Goal: Information Seeking & Learning: Learn about a topic

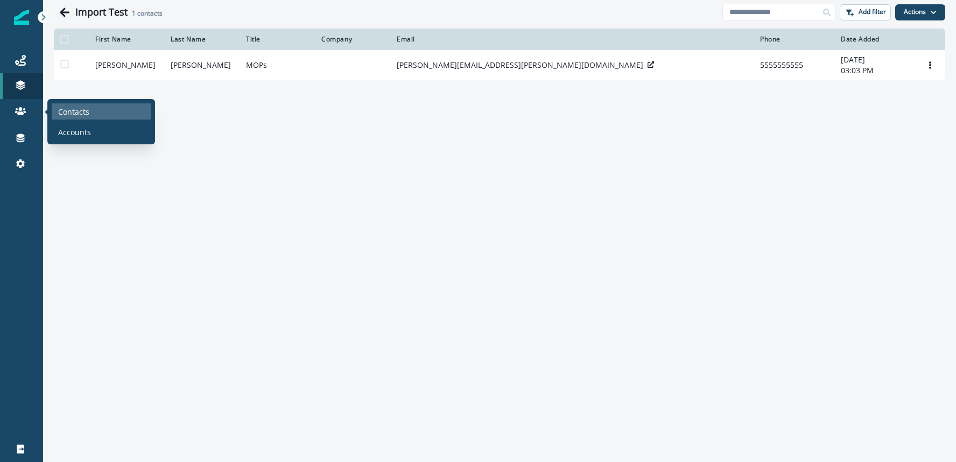
click at [63, 111] on p "Contacts" at bounding box center [73, 111] width 31 height 11
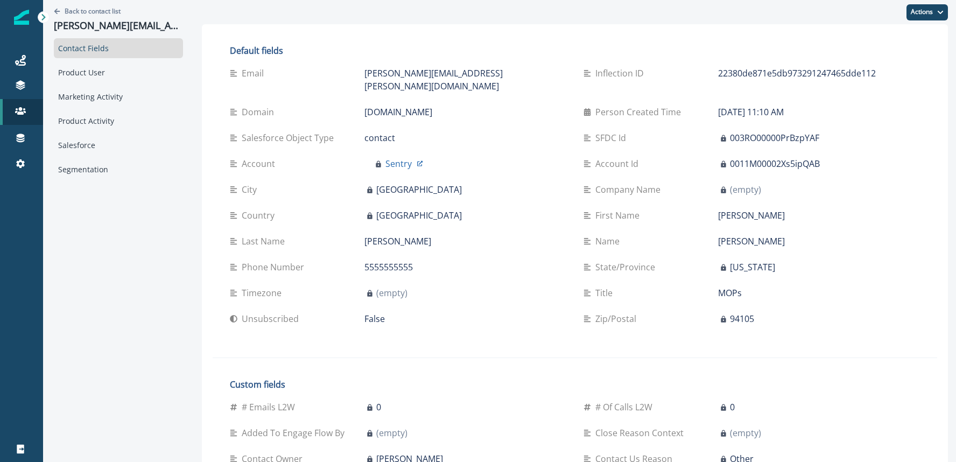
scroll to position [459, 0]
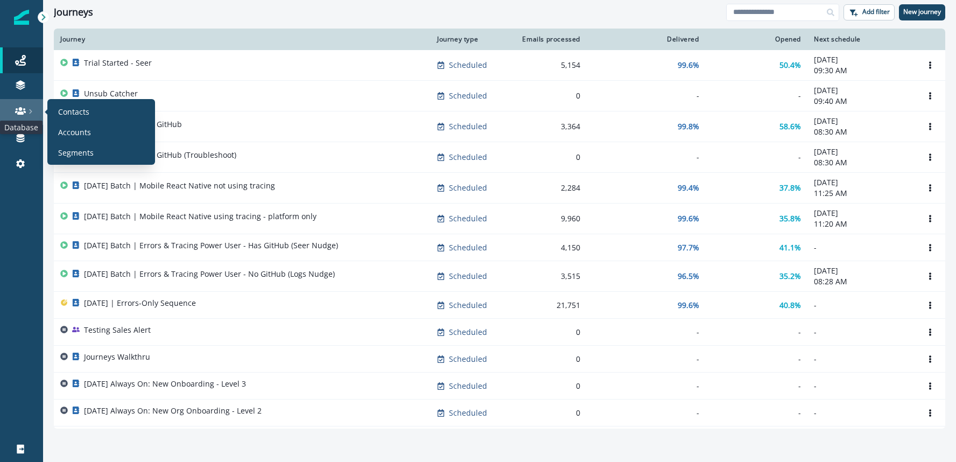
click at [19, 111] on icon at bounding box center [20, 110] width 11 height 11
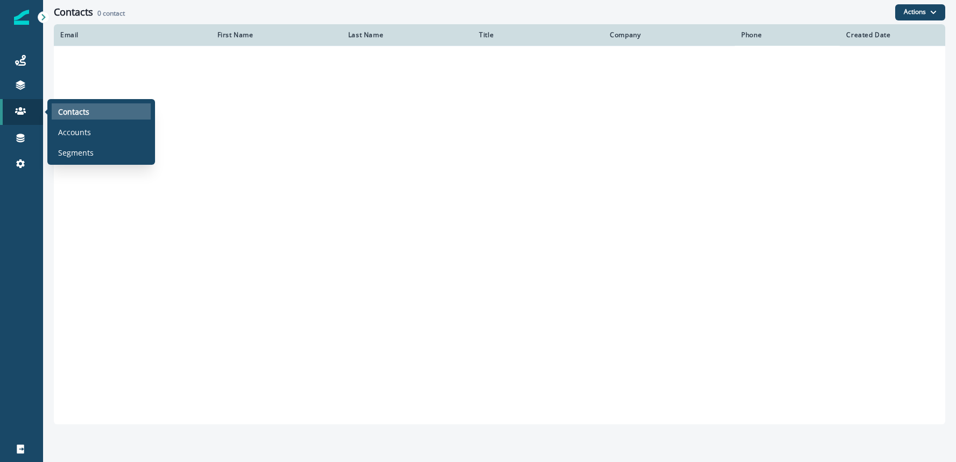
click at [71, 109] on p "Contacts" at bounding box center [73, 111] width 31 height 11
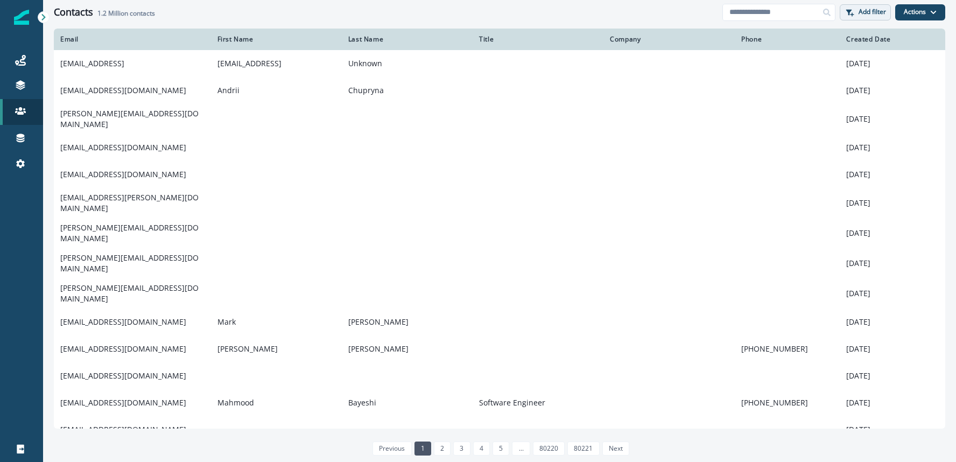
click at [866, 12] on p "Add filter" at bounding box center [871, 12] width 27 height 8
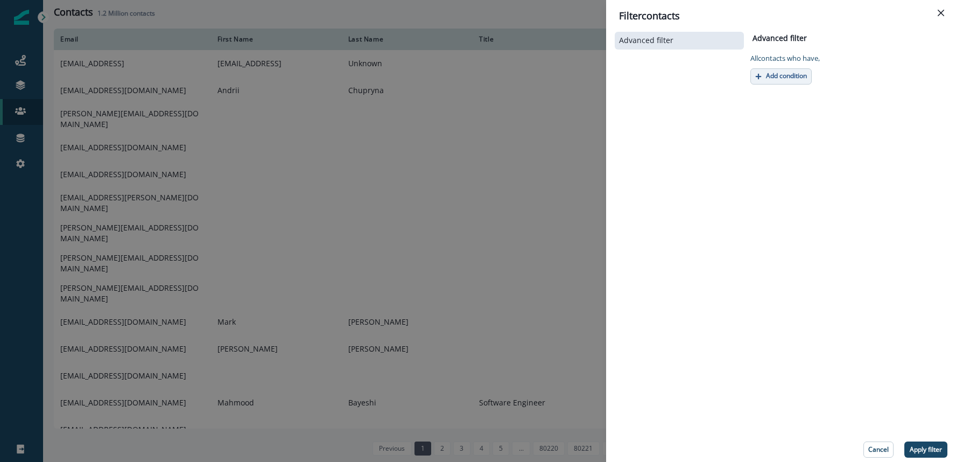
click at [787, 79] on p "Add condition" at bounding box center [786, 76] width 41 height 8
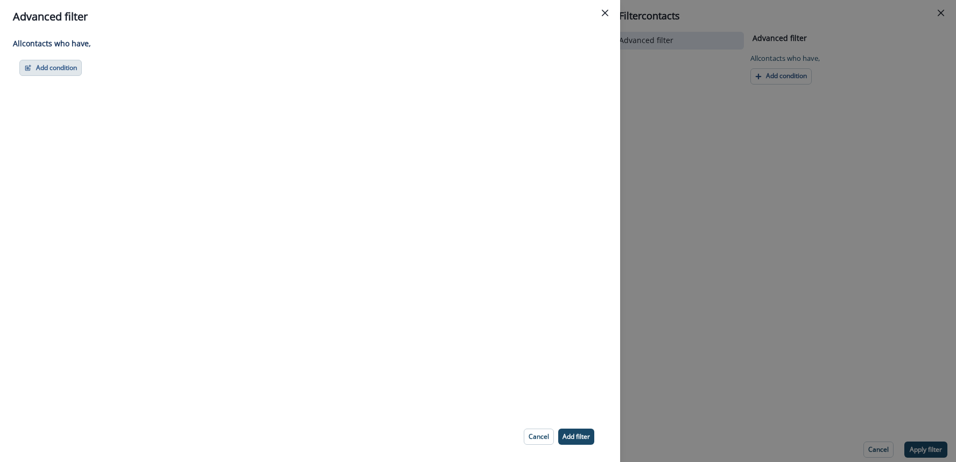
click at [59, 71] on button "Add condition" at bounding box center [50, 68] width 62 height 16
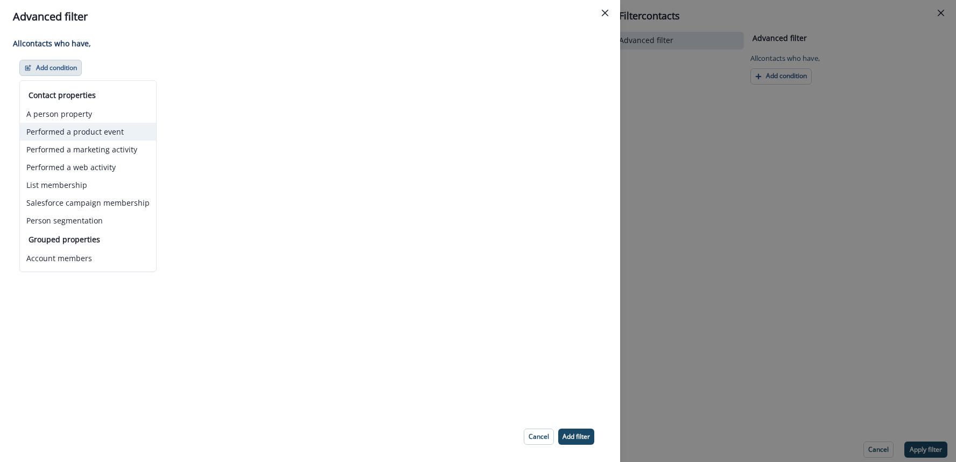
click at [92, 135] on button "Performed a product event" at bounding box center [88, 132] width 136 height 18
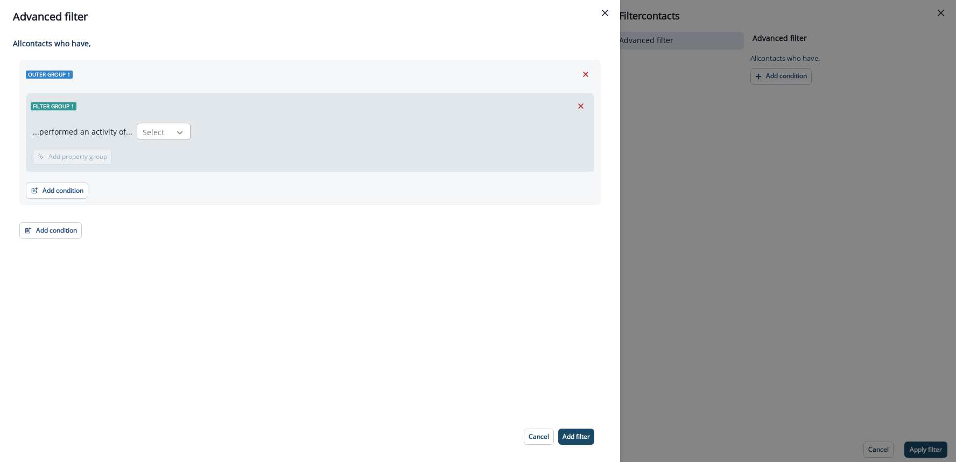
drag, startPoint x: 177, startPoint y: 120, endPoint x: 176, endPoint y: 133, distance: 13.5
click at [177, 120] on div "...performed an activity of... Select Add frequency Add time frame Add property…" at bounding box center [309, 144] width 567 height 53
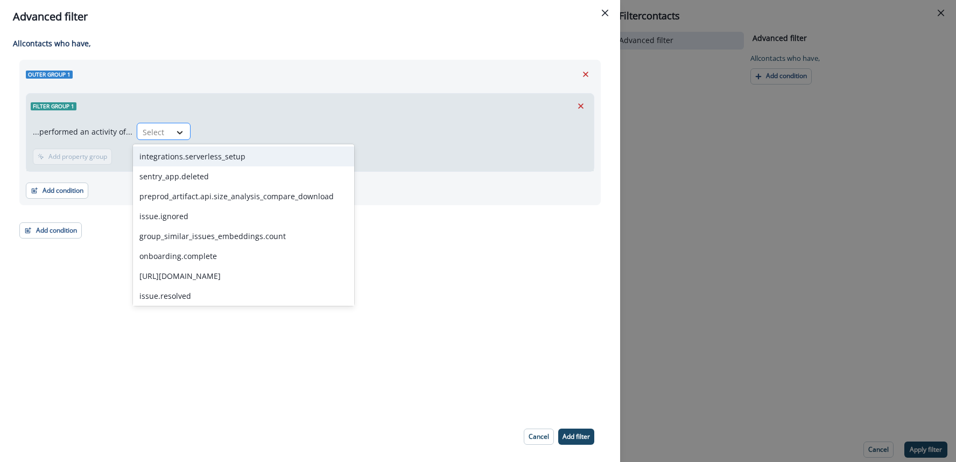
click at [177, 133] on icon at bounding box center [180, 132] width 6 height 3
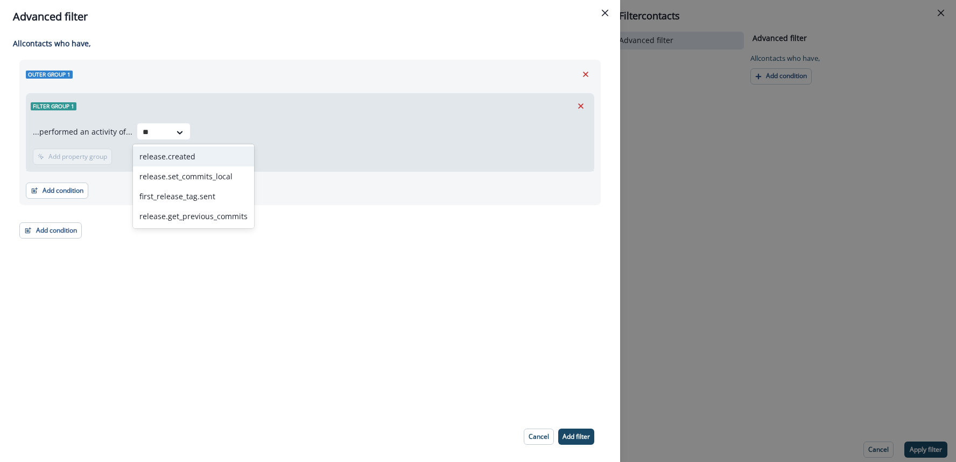
type input "*"
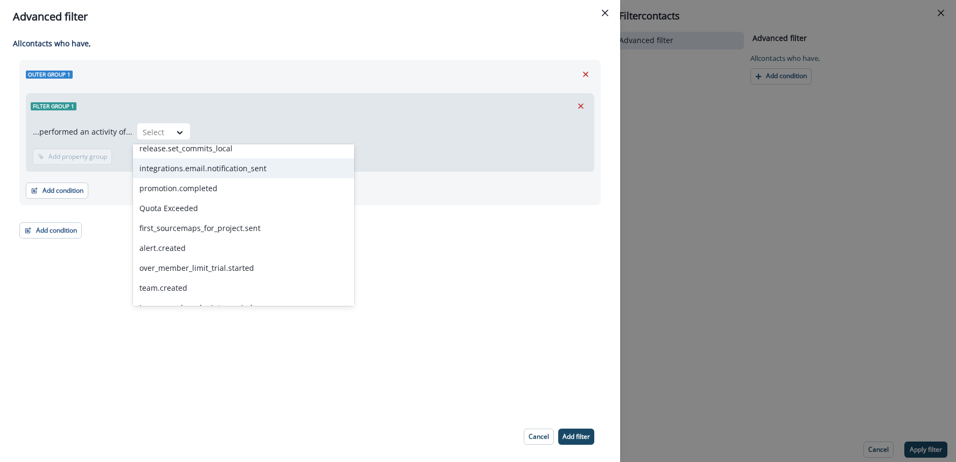
scroll to position [528, 0]
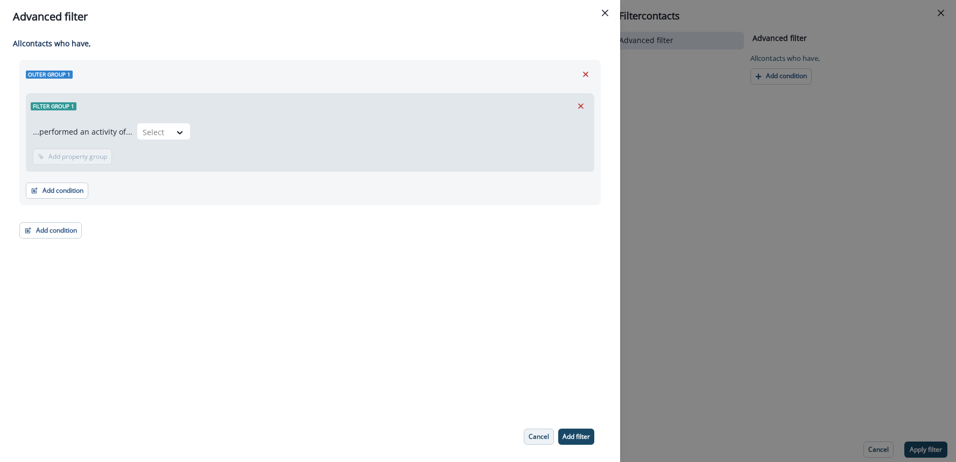
click at [537, 437] on p "Cancel" at bounding box center [539, 437] width 20 height 8
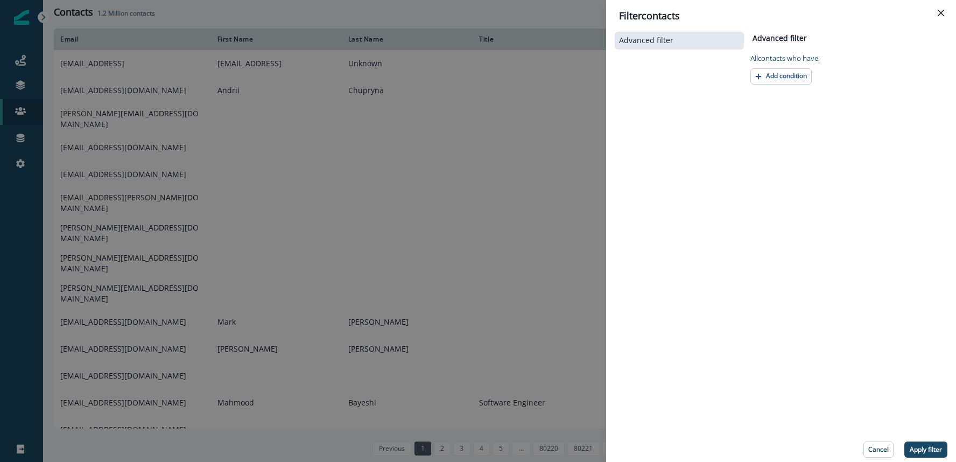
drag, startPoint x: 887, startPoint y: 447, endPoint x: 883, endPoint y: 442, distance: 6.9
click at [887, 447] on p "Cancel" at bounding box center [878, 450] width 20 height 8
